Goal: Information Seeking & Learning: Learn about a topic

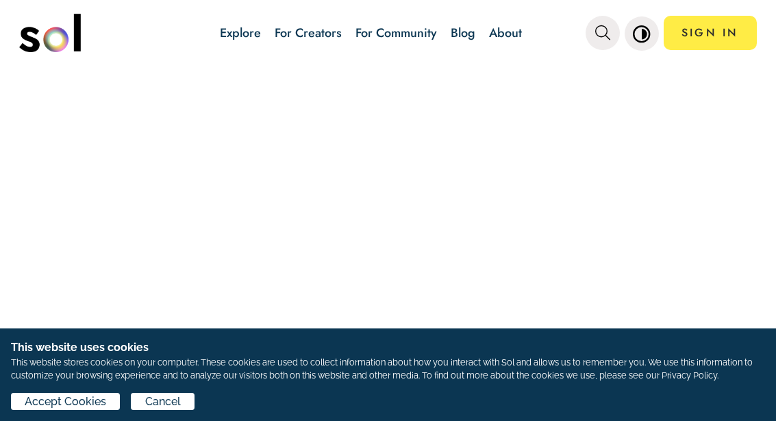
click at [506, 181] on div at bounding box center [388, 244] width 776 height 353
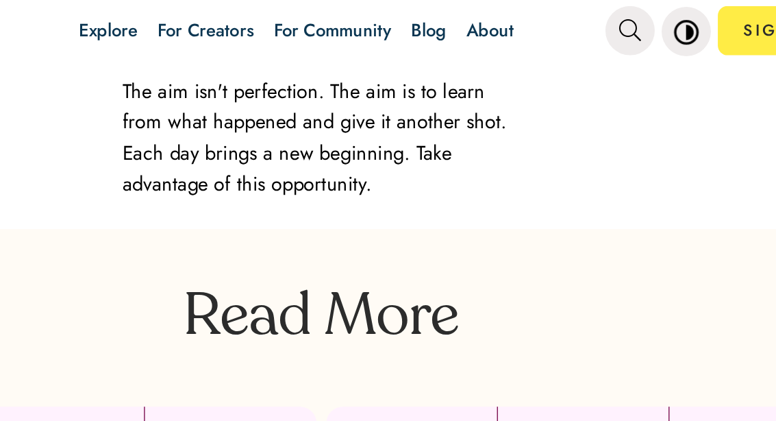
scroll to position [2578, 0]
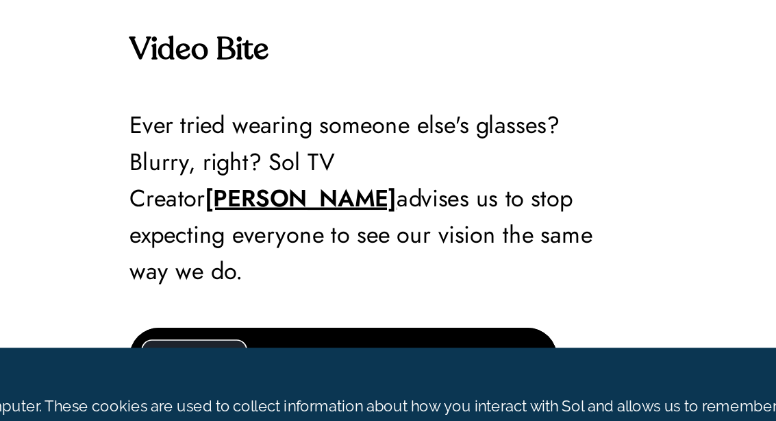
scroll to position [2942, 0]
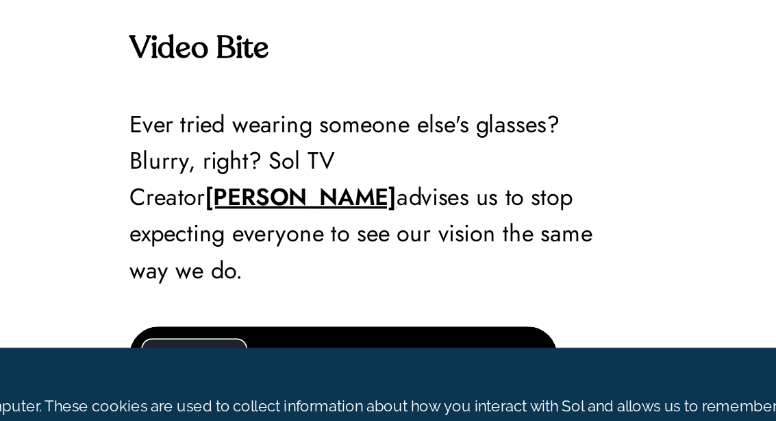
click at [250, 146] on strong "Video Bite" at bounding box center [290, 155] width 81 height 18
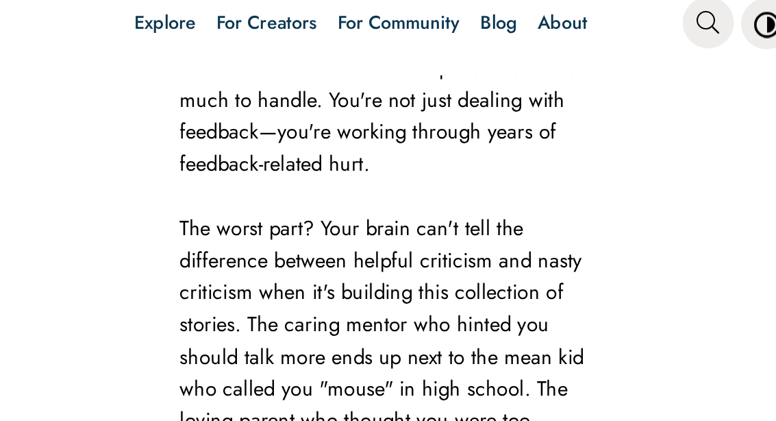
scroll to position [2335, 0]
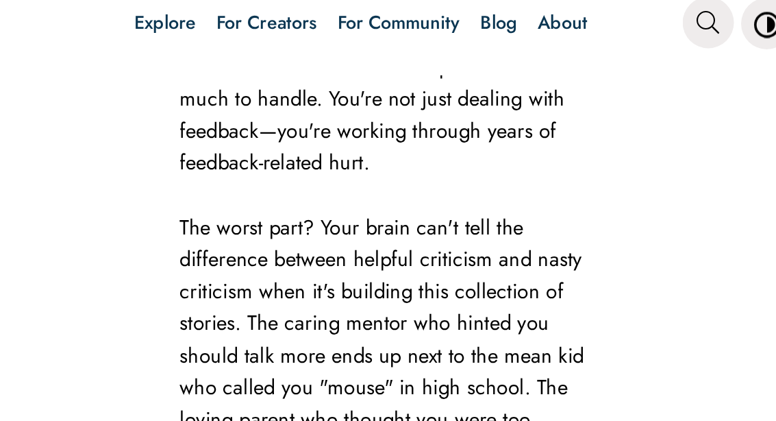
click at [540, 247] on div "Sign up for our newsletter to receive new blog updates from Sol! Suggested For …" at bounding box center [651, 30] width 223 height 3704
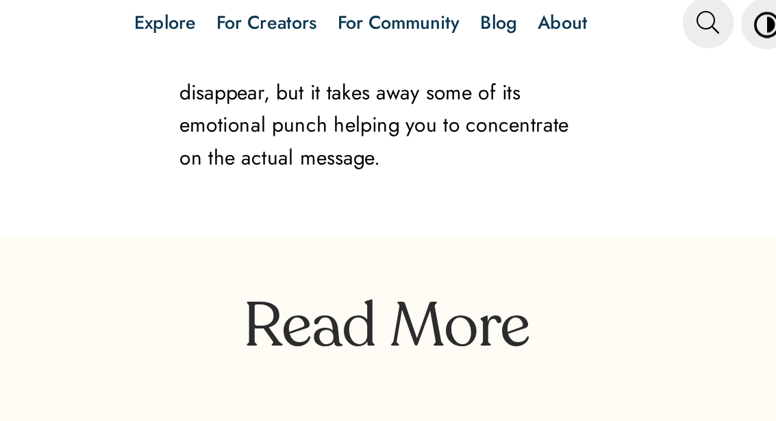
scroll to position [4049, 0]
